Goal: Task Accomplishment & Management: Use online tool/utility

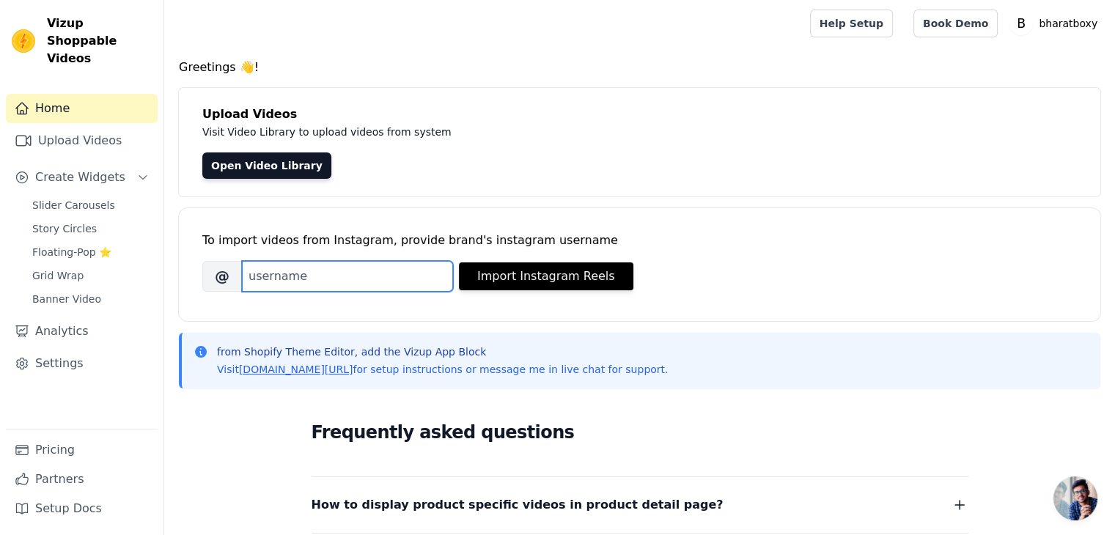
click at [331, 288] on input "Brand's Instagram Username" at bounding box center [347, 276] width 211 height 31
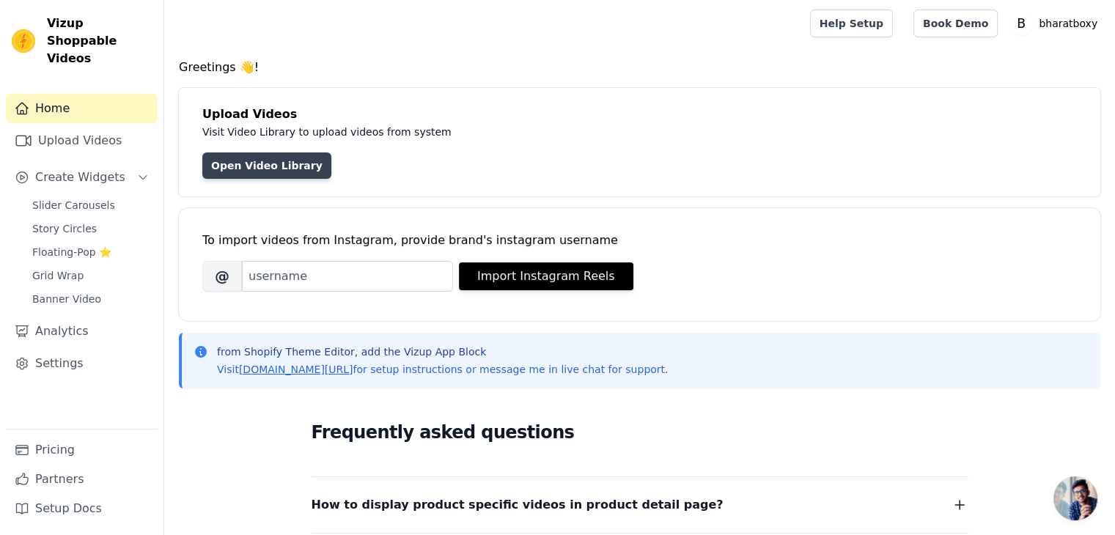
click at [242, 163] on link "Open Video Library" at bounding box center [266, 165] width 129 height 26
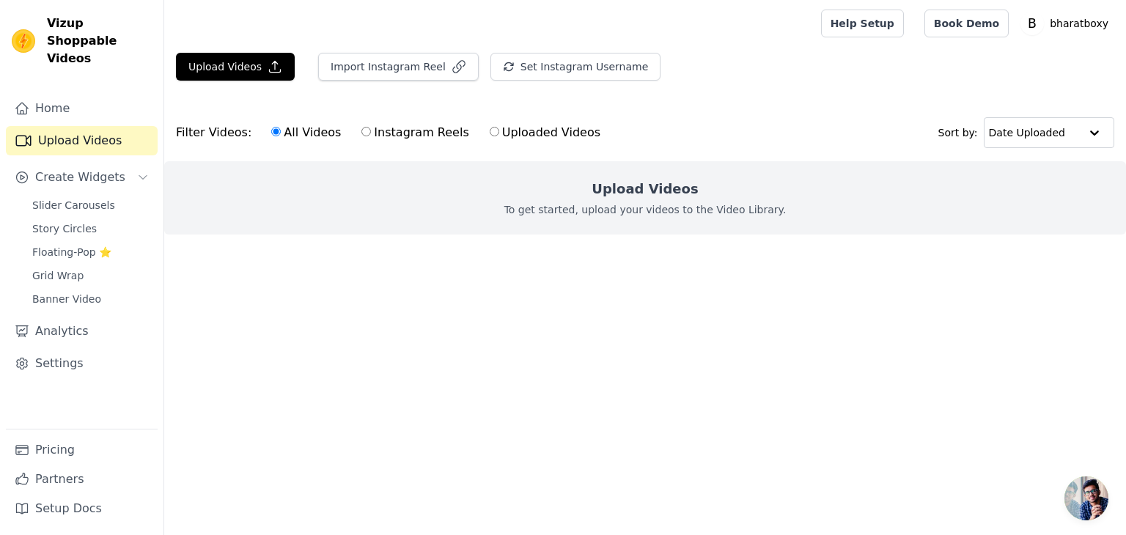
click at [361, 134] on input "Instagram Reels" at bounding box center [366, 132] width 10 height 10
radio input "true"
click at [490, 130] on input "Uploaded Videos" at bounding box center [495, 132] width 10 height 10
radio input "true"
click at [271, 130] on input "All Videos" at bounding box center [276, 132] width 10 height 10
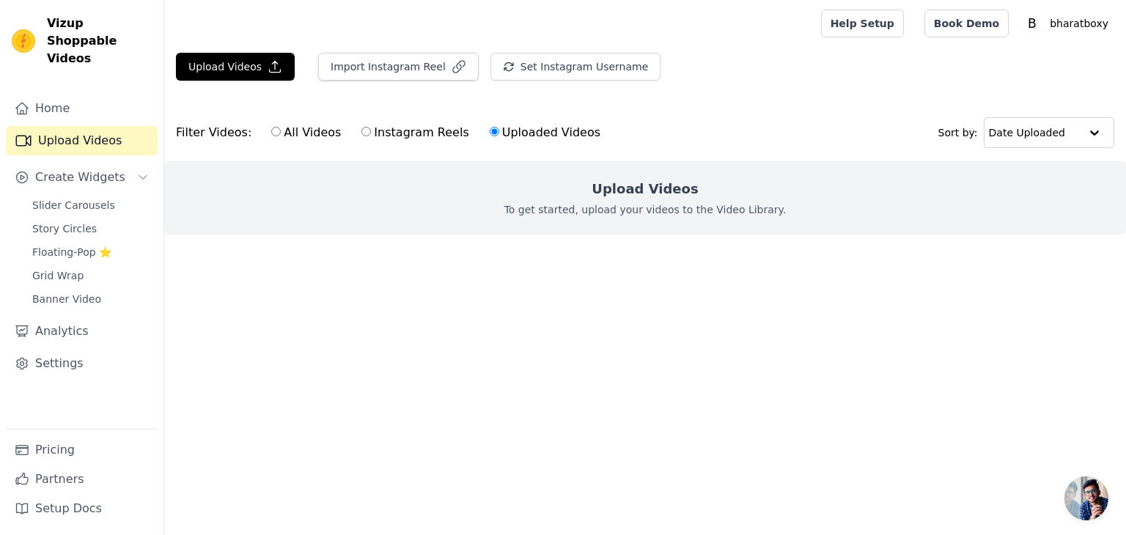
radio input "true"
click at [466, 132] on div "All Videos Instagram Reels Uploaded Videos" at bounding box center [435, 133] width 345 height 34
click at [490, 131] on input "Uploaded Videos" at bounding box center [495, 132] width 10 height 10
radio input "true"
click at [427, 59] on button "Import Instagram Reel" at bounding box center [398, 67] width 161 height 28
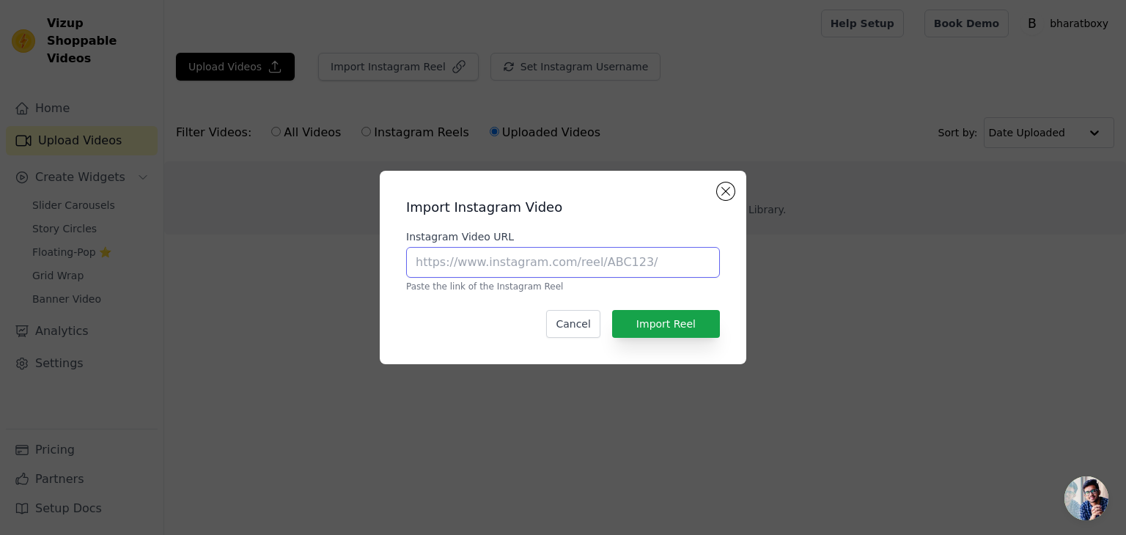
click at [499, 254] on input "Instagram Video URL" at bounding box center [563, 262] width 314 height 31
click at [727, 197] on button "Close modal" at bounding box center [726, 192] width 18 height 18
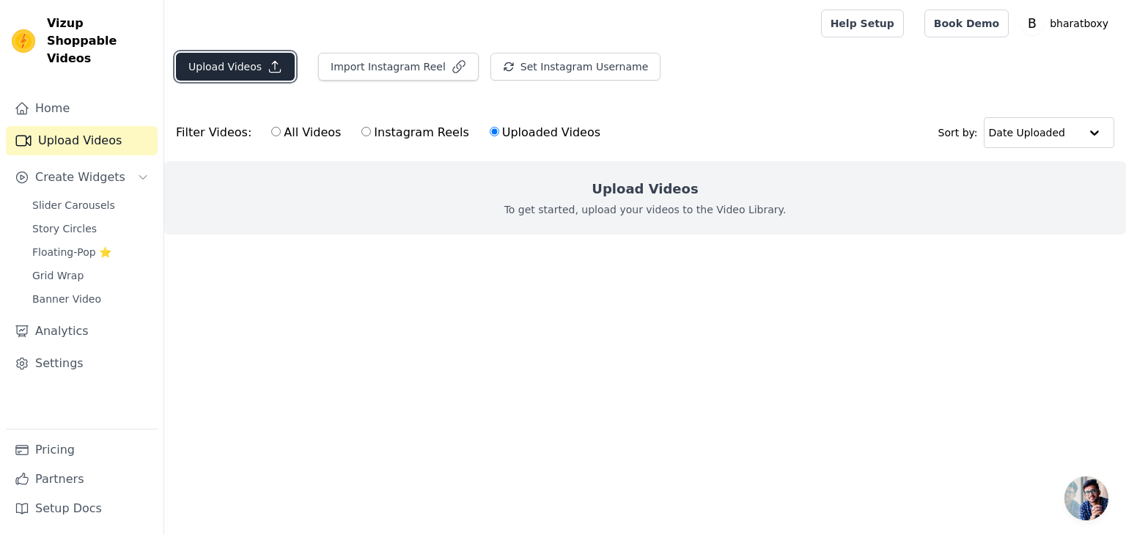
click at [246, 74] on button "Upload Videos" at bounding box center [235, 67] width 119 height 28
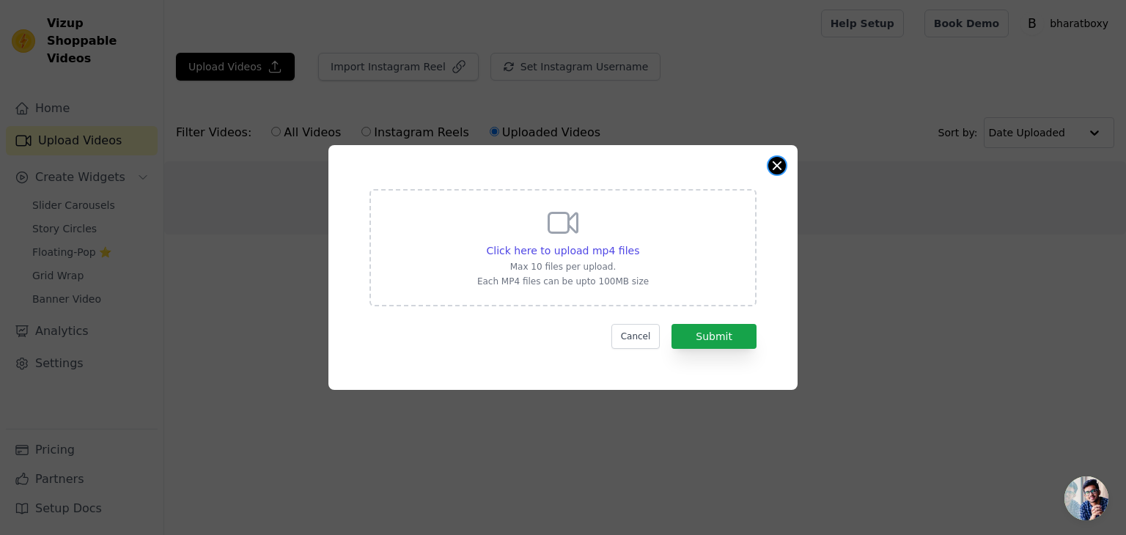
click at [777, 168] on button "Close modal" at bounding box center [777, 166] width 18 height 18
